Goal: Book appointment/travel/reservation

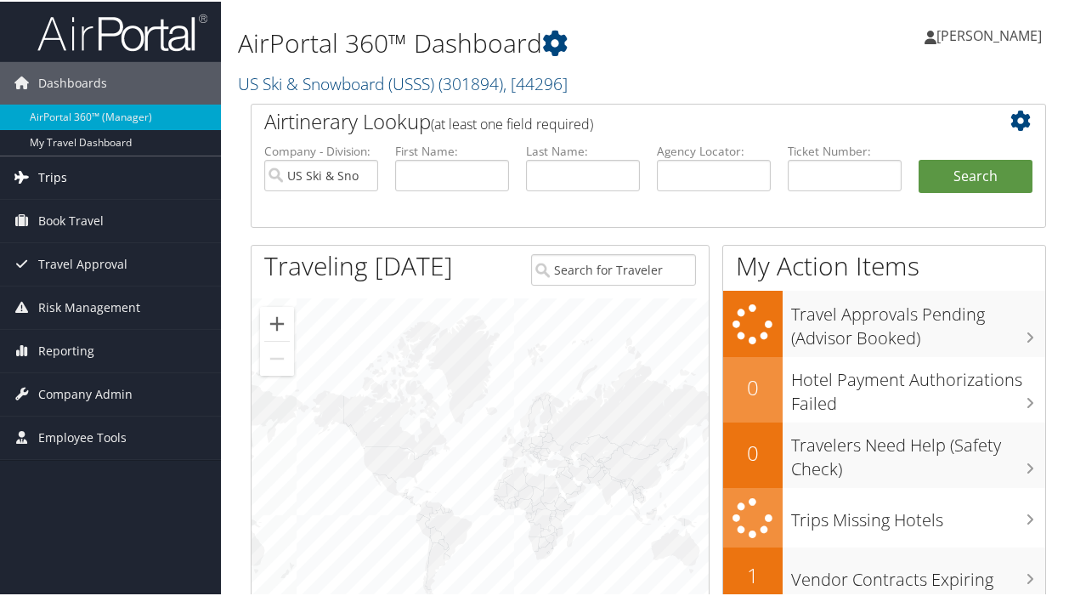
click at [53, 177] on span "Trips" at bounding box center [52, 176] width 29 height 42
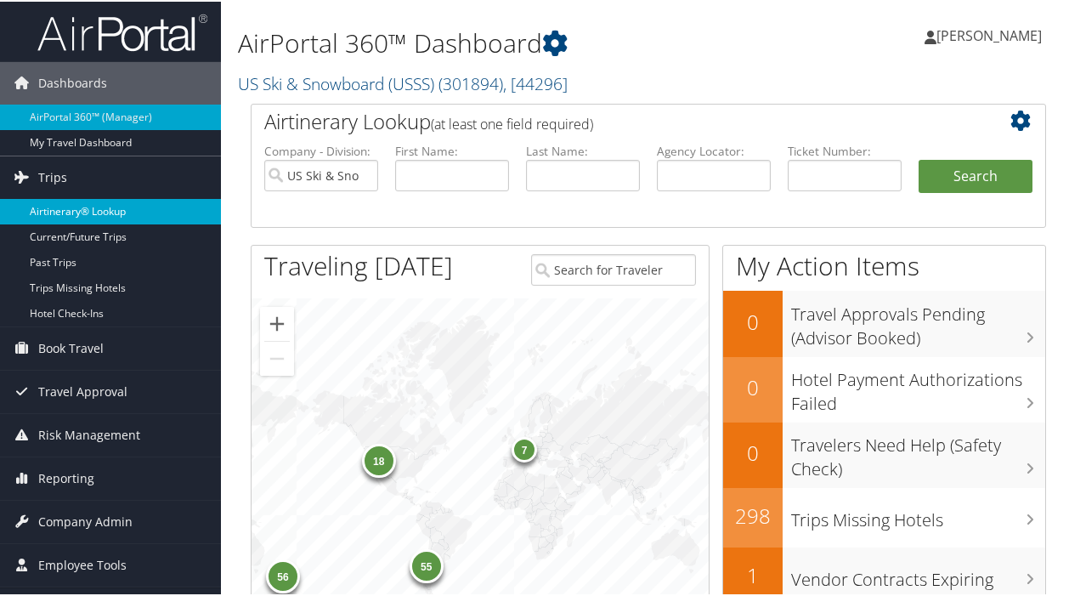
click at [104, 210] on link "Airtinerary® Lookup" at bounding box center [110, 209] width 221 height 25
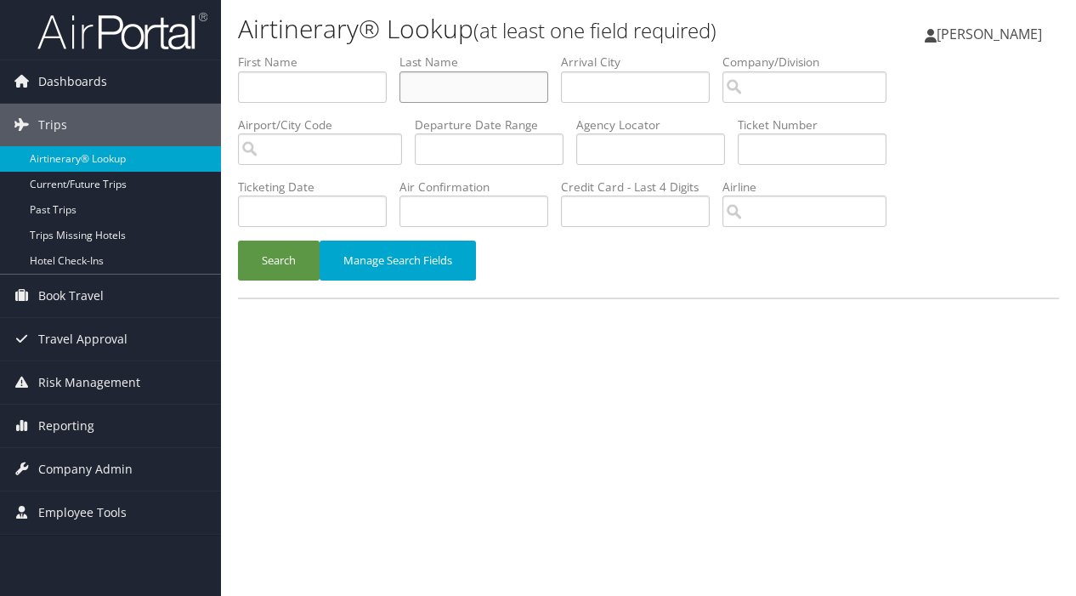
click at [455, 88] on input "text" at bounding box center [473, 86] width 149 height 31
type input "marcellini"
click at [267, 258] on button "Search" at bounding box center [279, 261] width 82 height 40
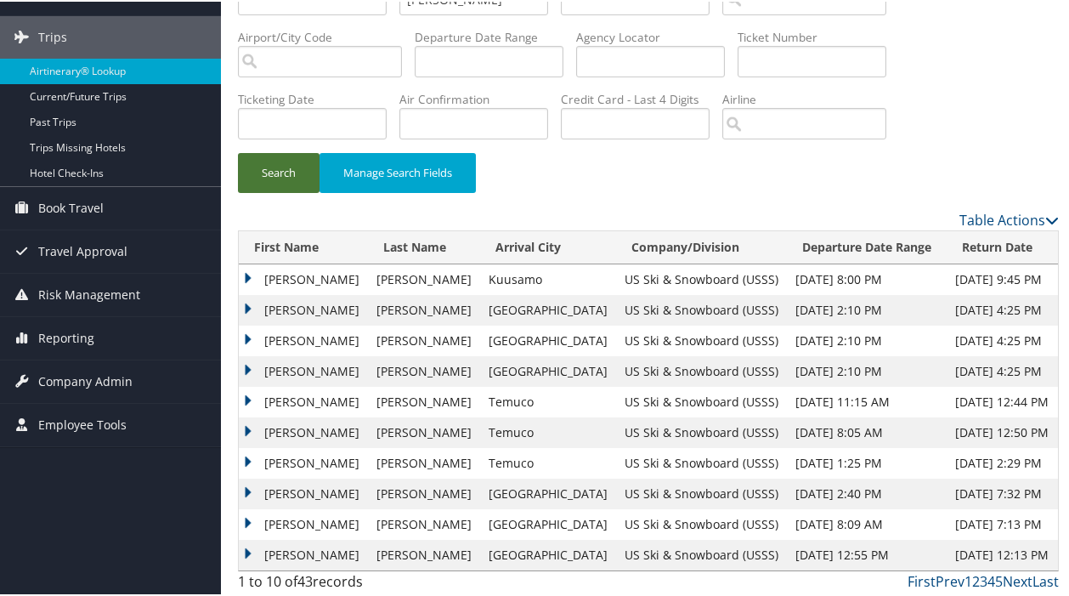
scroll to position [92, 0]
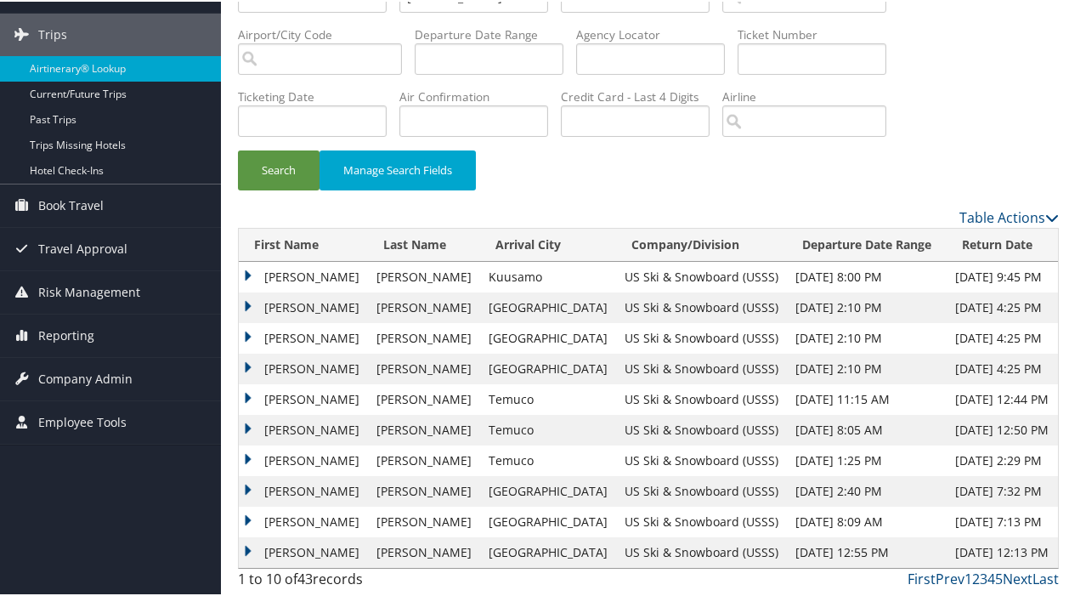
click at [248, 457] on td "DYLAN FRANK" at bounding box center [303, 459] width 129 height 31
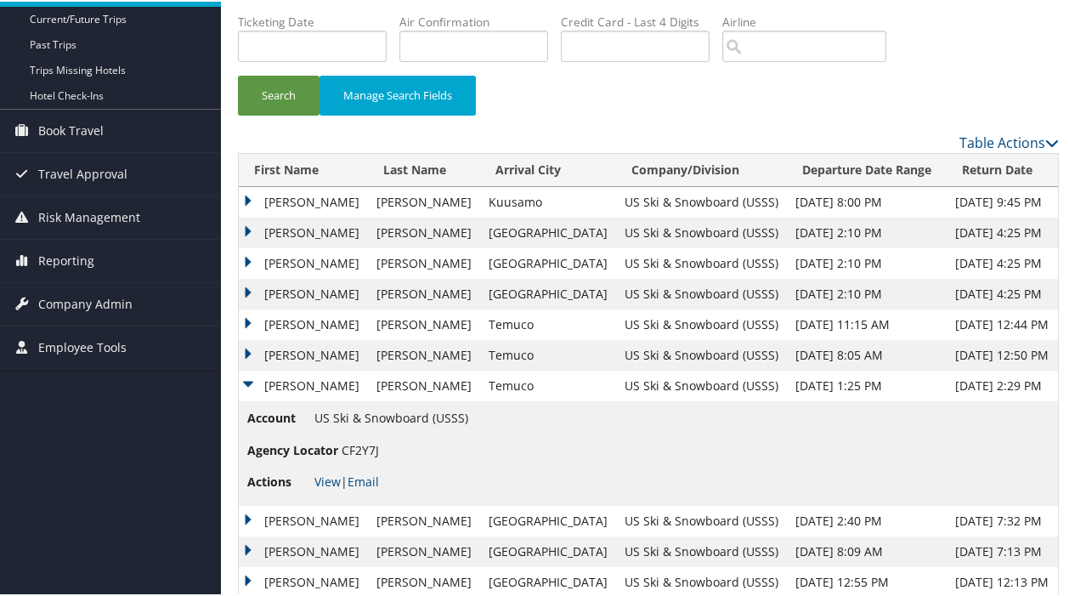
scroll to position [167, 0]
click at [326, 475] on link "View" at bounding box center [327, 479] width 26 height 16
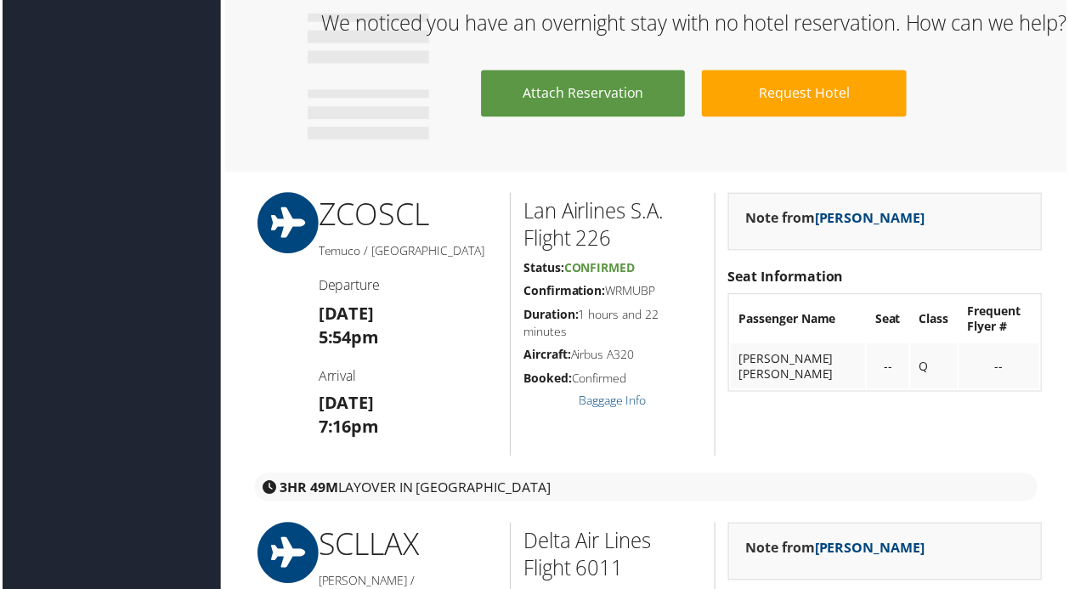
scroll to position [2002, 2]
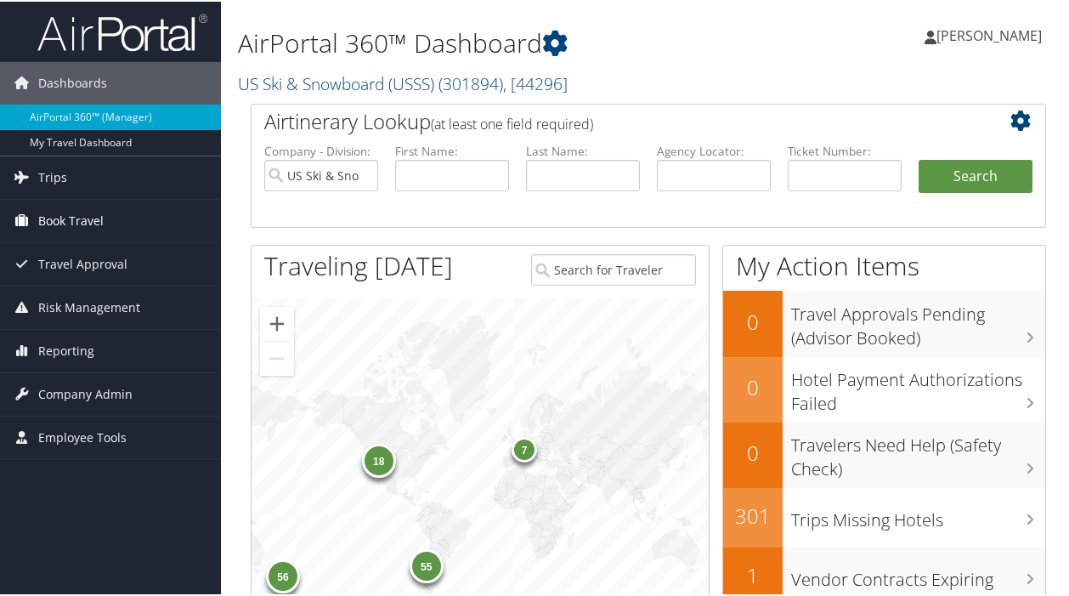
click at [72, 216] on span "Book Travel" at bounding box center [70, 219] width 65 height 42
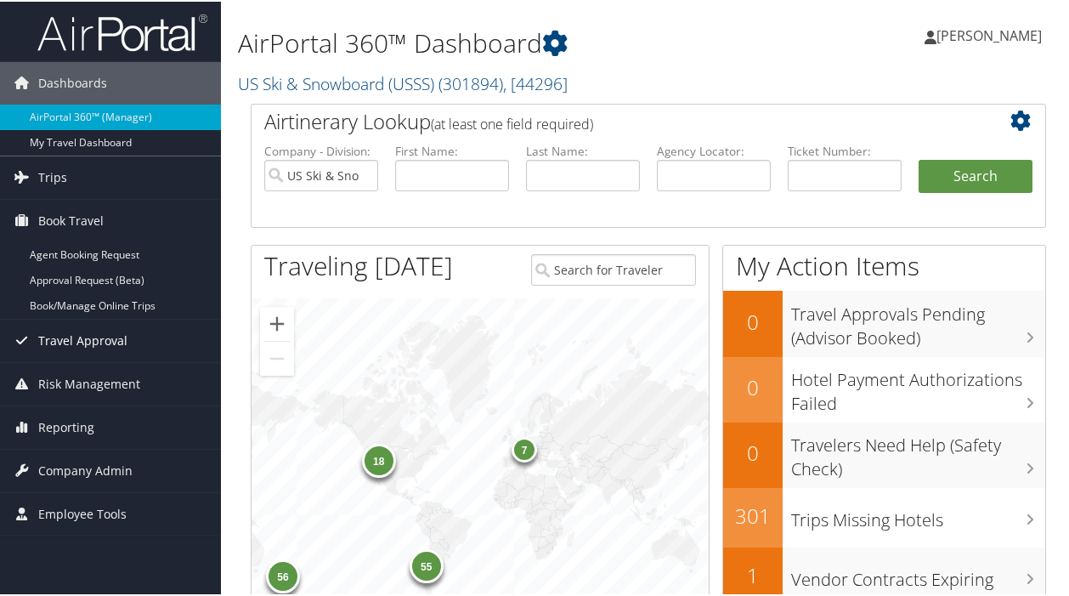
click at [87, 339] on span "Travel Approval" at bounding box center [82, 339] width 89 height 42
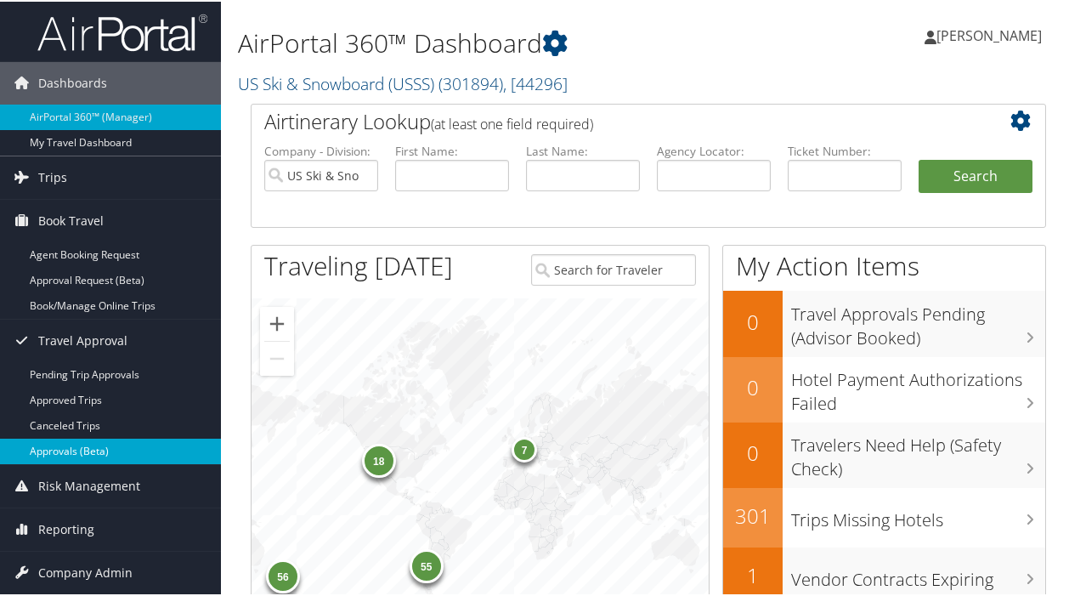
click at [103, 450] on link "Approvals (Beta)" at bounding box center [110, 449] width 221 height 25
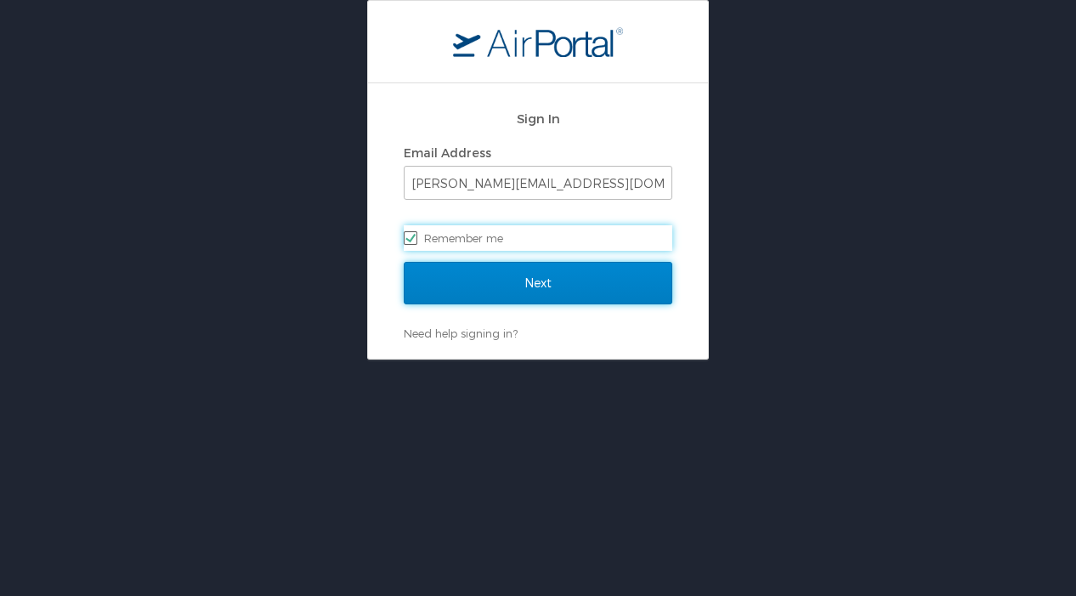
click at [533, 278] on input "Next" at bounding box center [538, 283] width 269 height 42
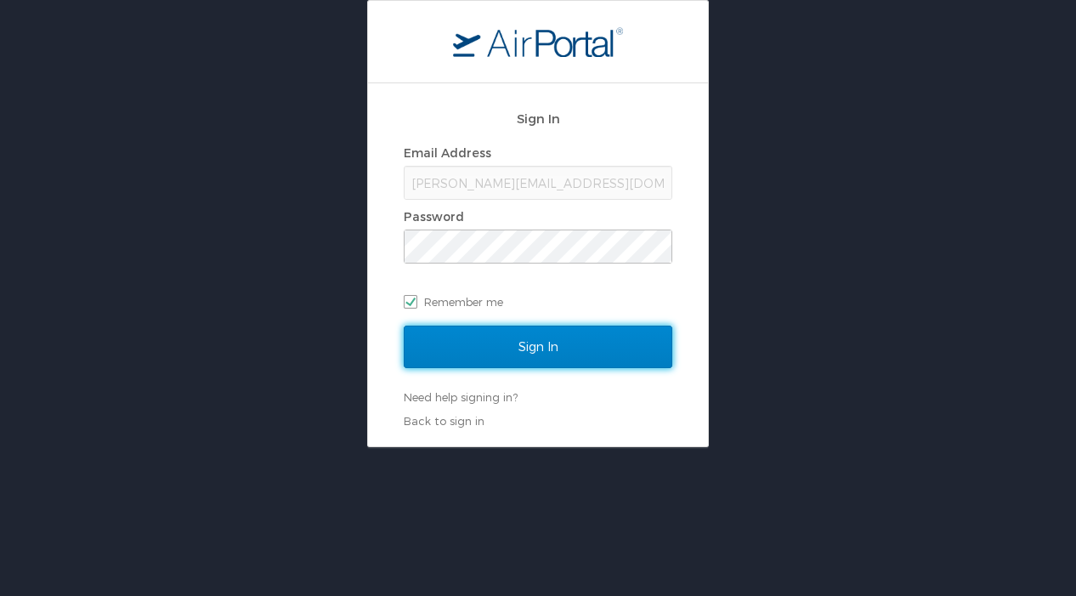
click at [544, 349] on input "Sign In" at bounding box center [538, 347] width 269 height 42
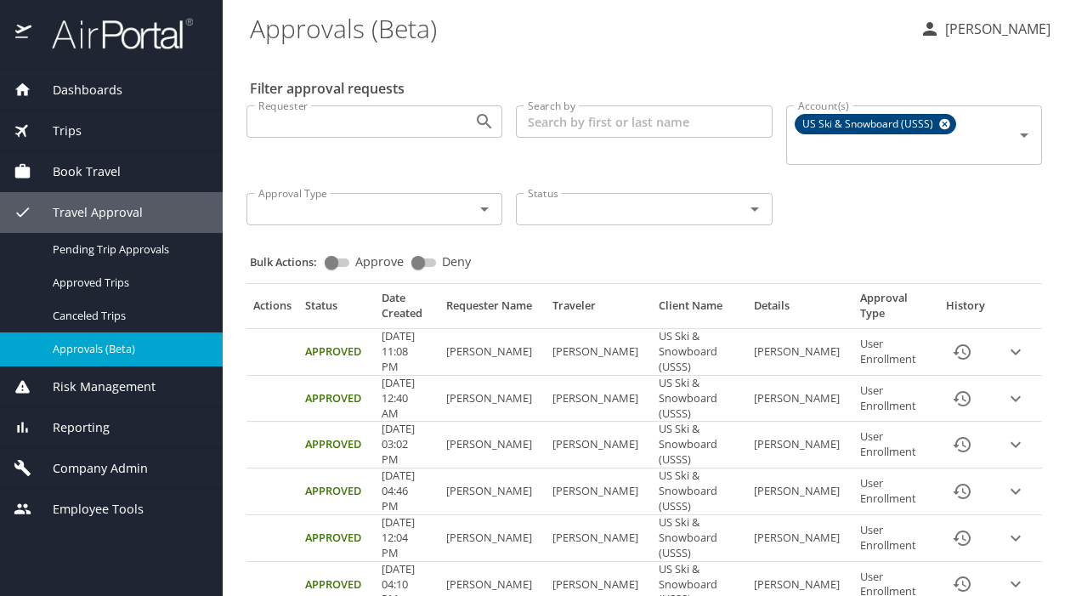
click at [78, 167] on span "Book Travel" at bounding box center [75, 171] width 89 height 19
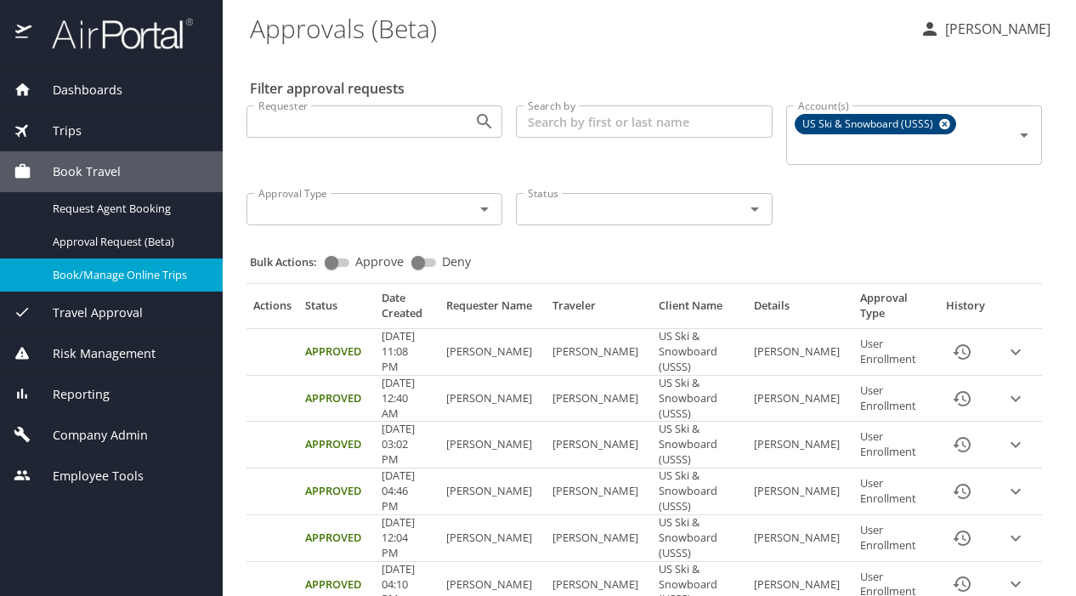
click at [88, 269] on span "Book/Manage Online Trips" at bounding box center [128, 275] width 150 height 16
